Goal: Task Accomplishment & Management: Use online tool/utility

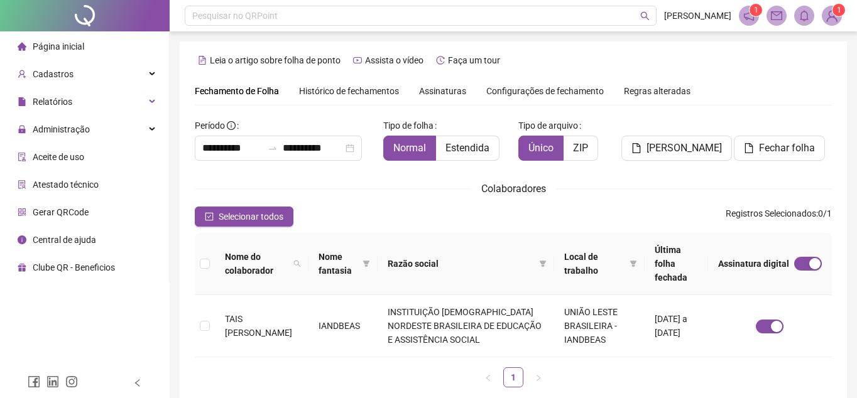
type input "**********"
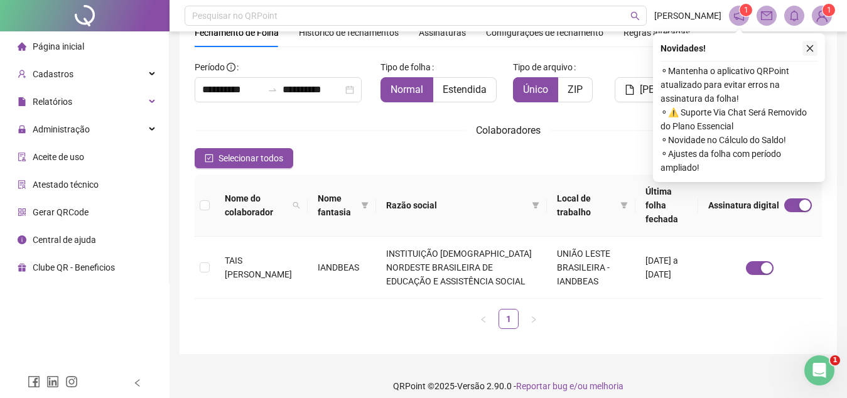
click at [811, 49] on icon "close" at bounding box center [810, 48] width 9 height 9
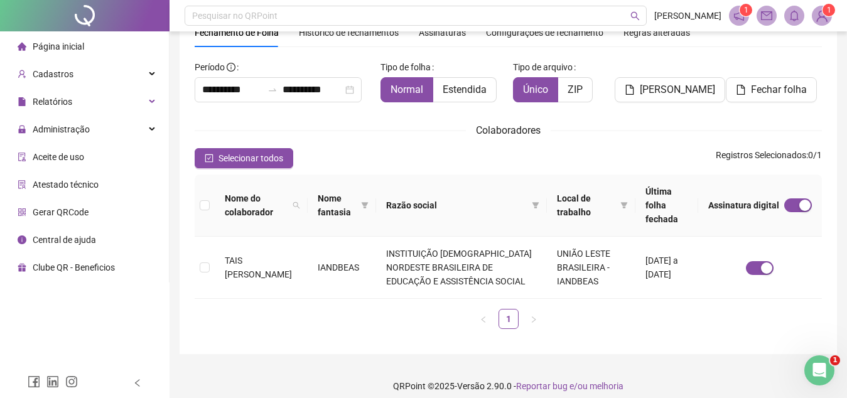
scroll to position [68, 0]
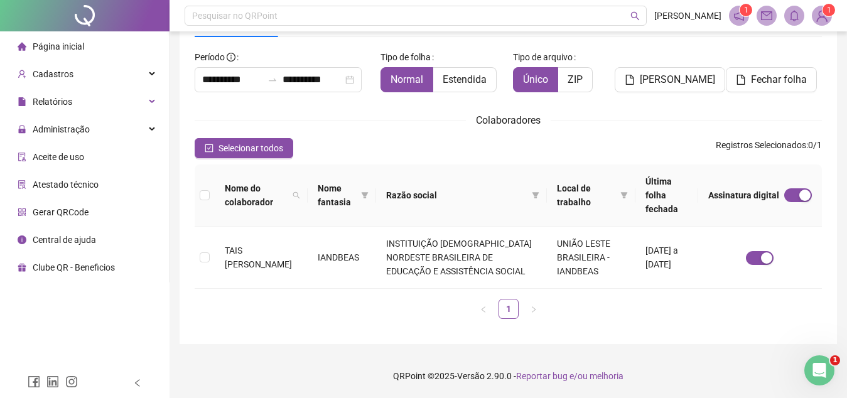
click at [648, 101] on div "[PERSON_NAME]" at bounding box center [668, 74] width 106 height 55
click at [207, 148] on icon "check-square" at bounding box center [209, 148] width 9 height 9
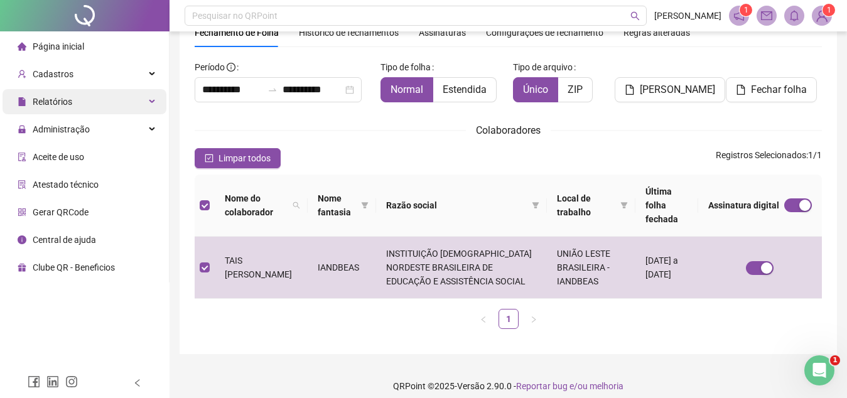
click at [65, 102] on span "Relatórios" at bounding box center [53, 102] width 40 height 10
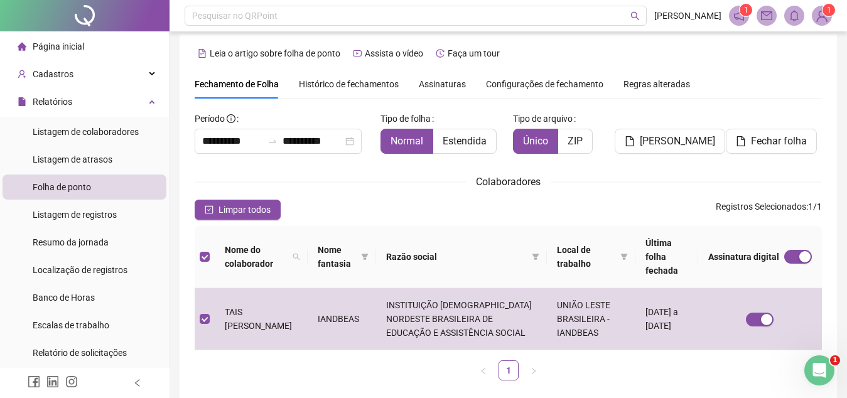
scroll to position [4, 0]
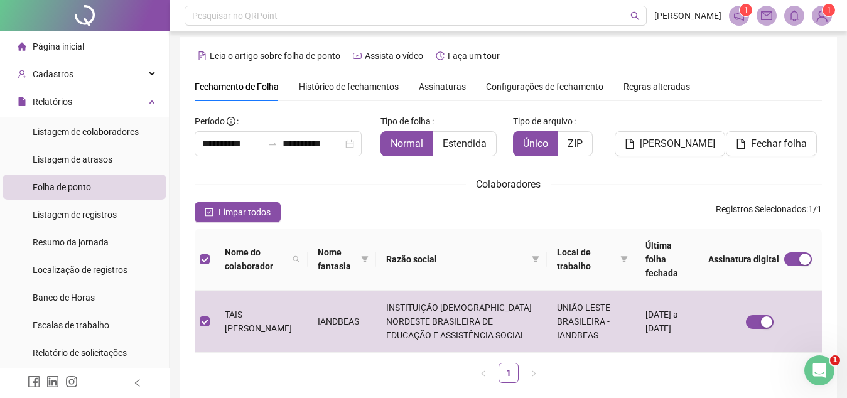
click at [777, 381] on ul "1" at bounding box center [508, 373] width 627 height 20
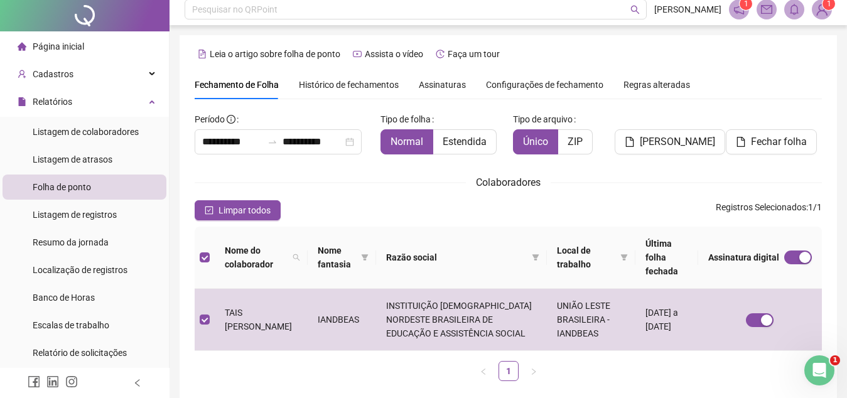
scroll to position [0, 0]
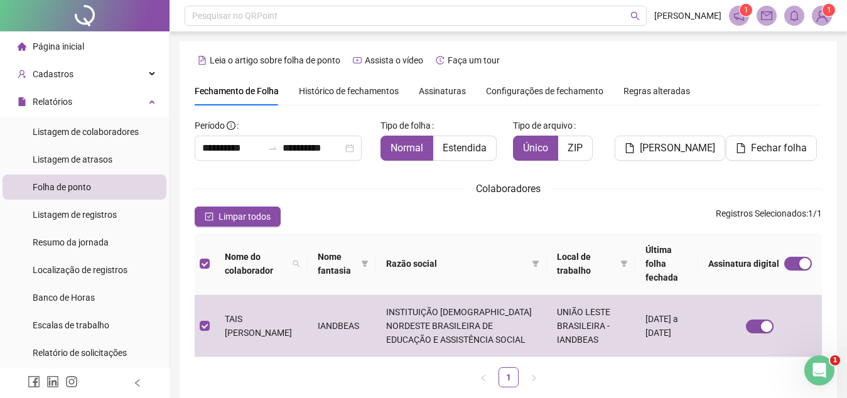
click at [450, 88] on span "Assinaturas" at bounding box center [442, 91] width 47 height 9
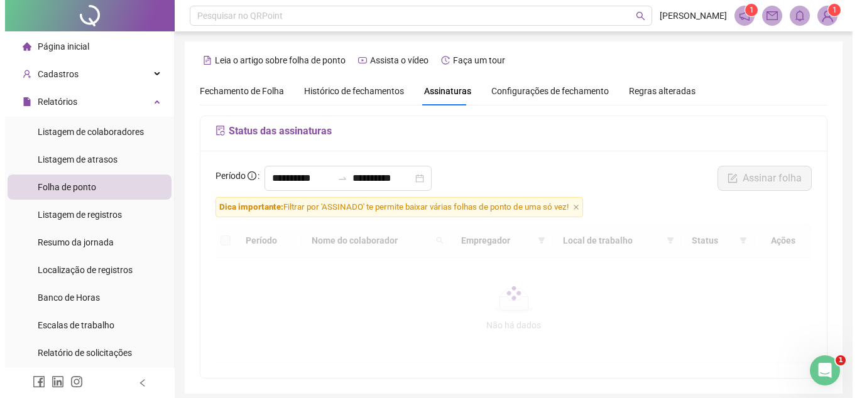
scroll to position [50, 0]
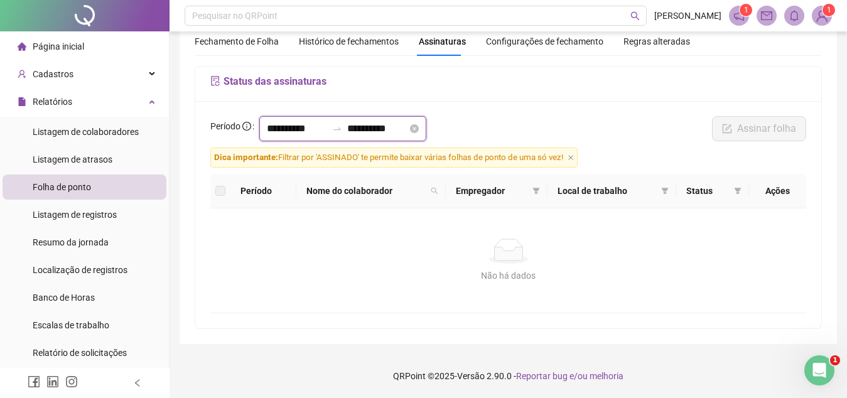
click at [312, 128] on input "**********" at bounding box center [297, 128] width 60 height 15
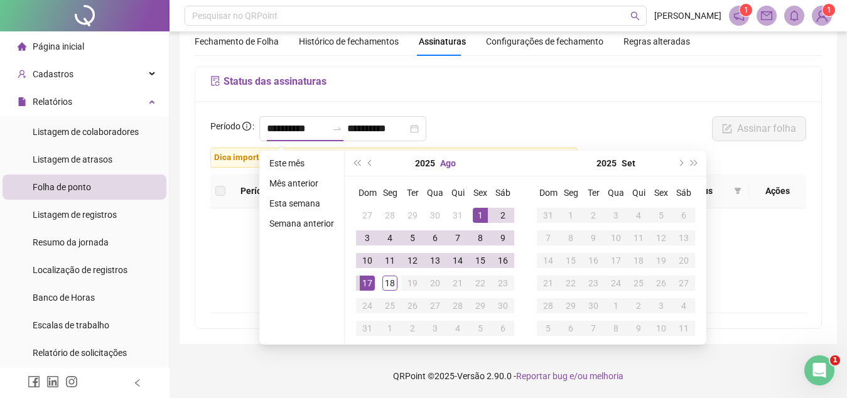
click at [448, 166] on button "Ago" at bounding box center [448, 163] width 16 height 25
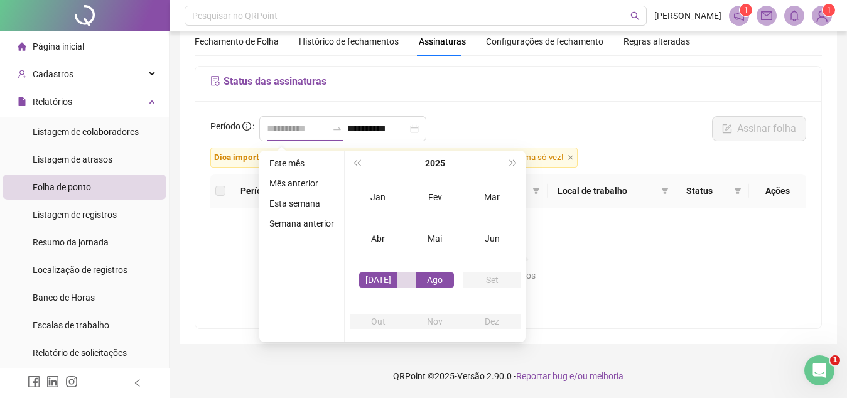
click at [374, 282] on div "[DATE]" at bounding box center [378, 280] width 38 height 15
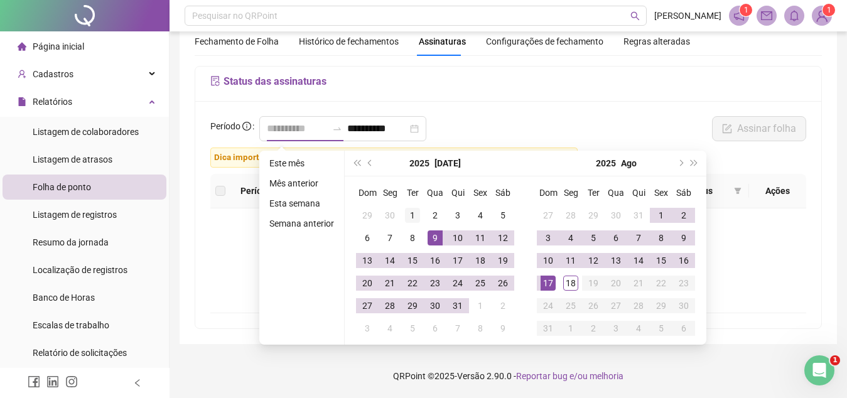
type input "**********"
click at [414, 213] on div "1" at bounding box center [412, 215] width 15 height 15
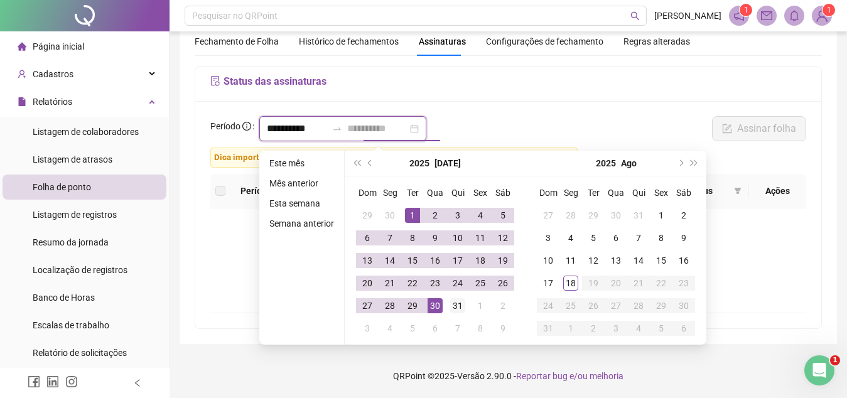
type input "**********"
click at [459, 310] on div "31" at bounding box center [457, 305] width 15 height 15
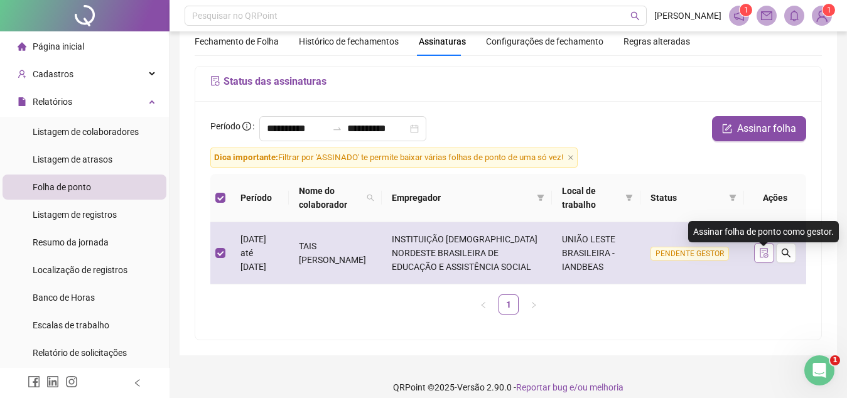
click at [764, 258] on icon "file-done" at bounding box center [764, 253] width 10 height 10
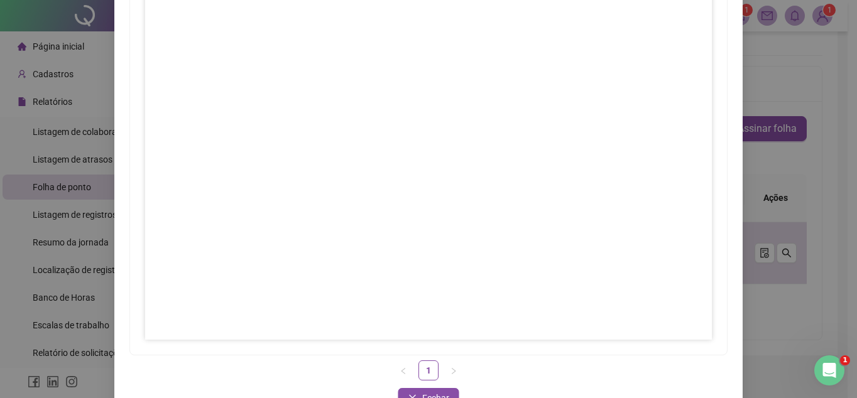
scroll to position [186, 0]
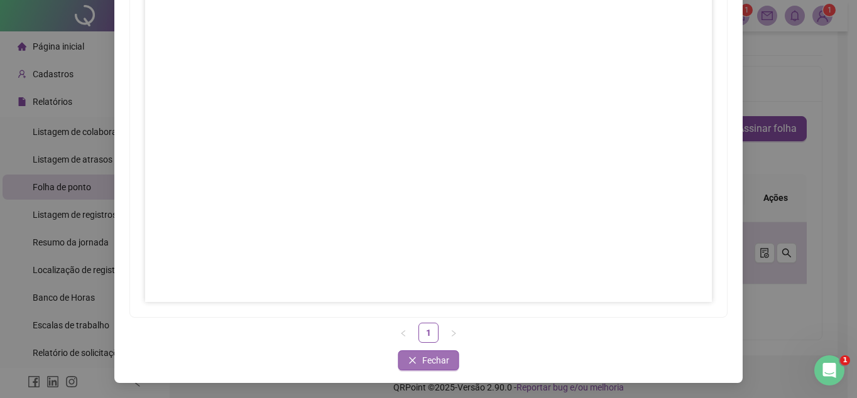
click at [440, 355] on span "Fechar" at bounding box center [435, 361] width 27 height 14
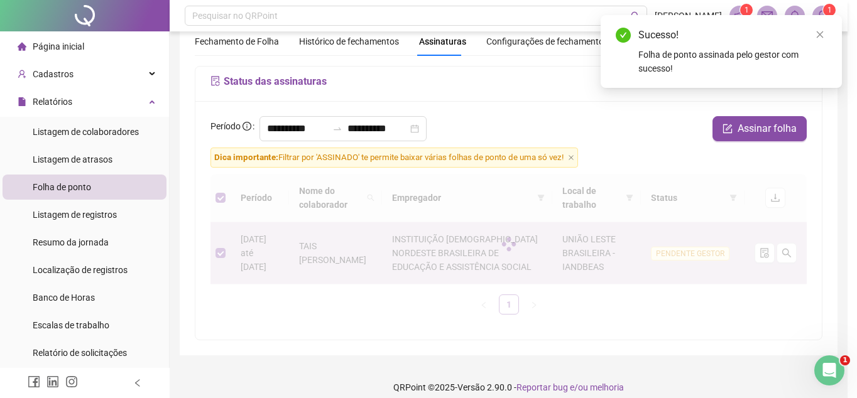
click at [440, 355] on div "Assinar folhas de ponto 1 Fechar Fechar" at bounding box center [428, 199] width 857 height 398
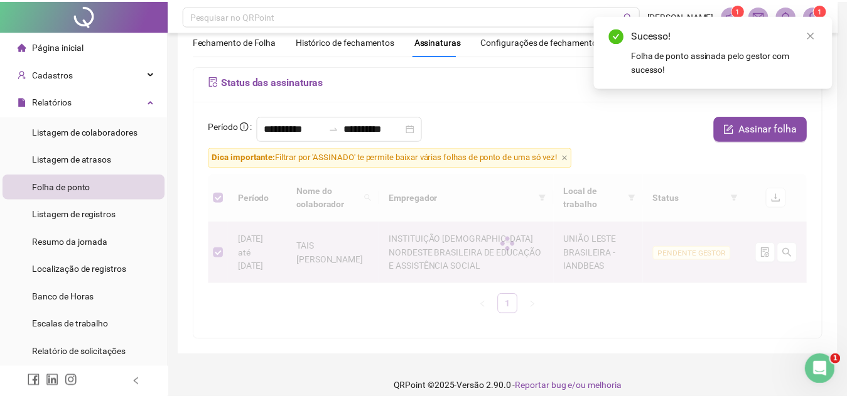
scroll to position [0, 0]
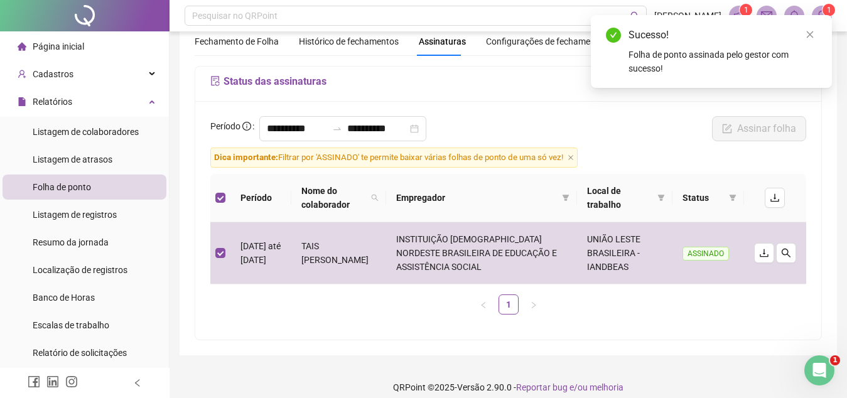
click at [440, 355] on div "**********" at bounding box center [509, 179] width 678 height 459
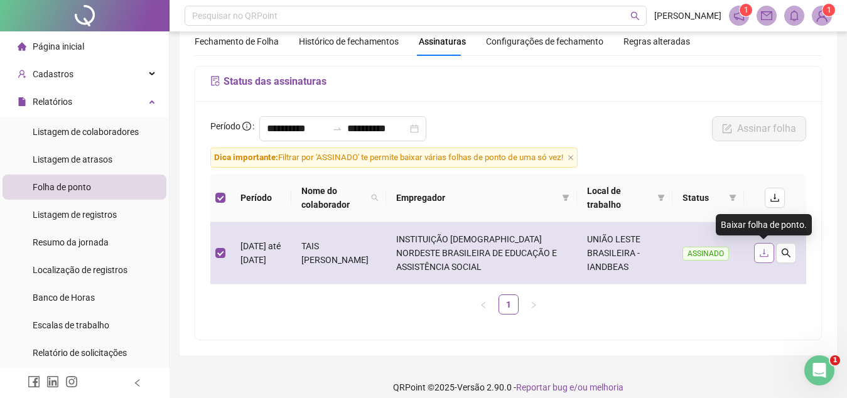
click at [765, 254] on icon "download" at bounding box center [764, 253] width 10 height 10
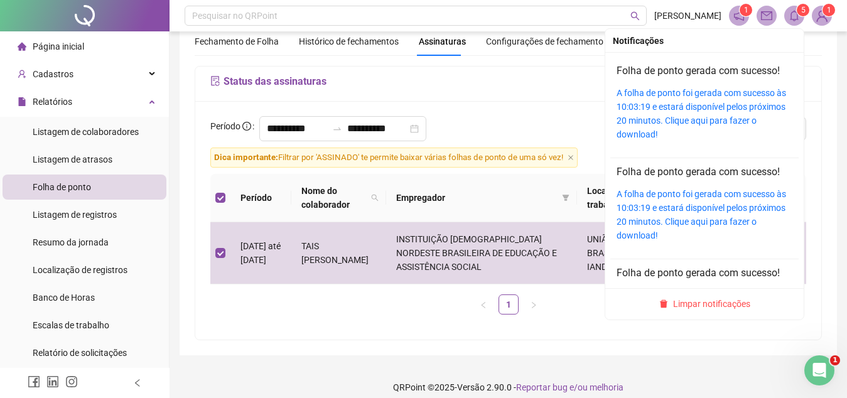
click at [802, 16] on span "5" at bounding box center [803, 10] width 4 height 13
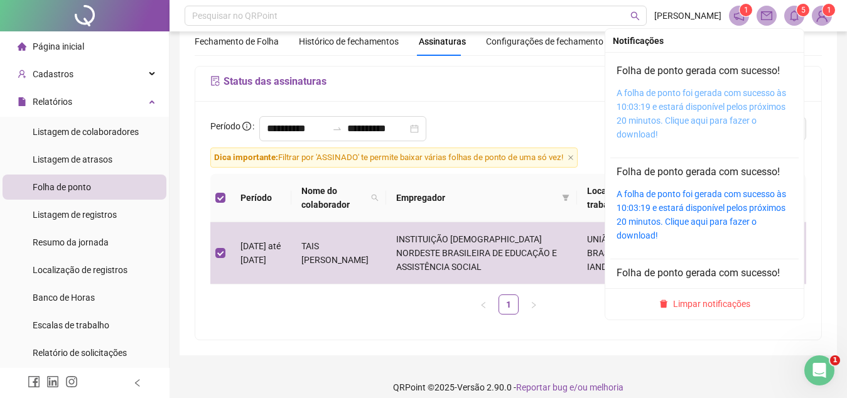
click at [673, 111] on link "A folha de ponto foi gerada com sucesso às 10:03:19 e estará disponível pelos p…" at bounding box center [702, 113] width 170 height 51
